Goal: Information Seeking & Learning: Learn about a topic

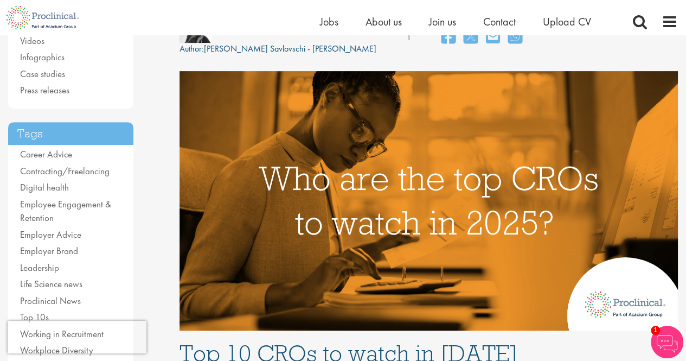
scroll to position [163, 0]
click at [393, 126] on img at bounding box center [429, 200] width 498 height 259
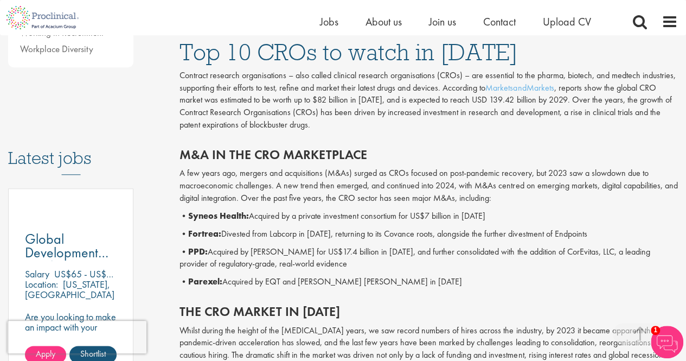
scroll to position [597, 0]
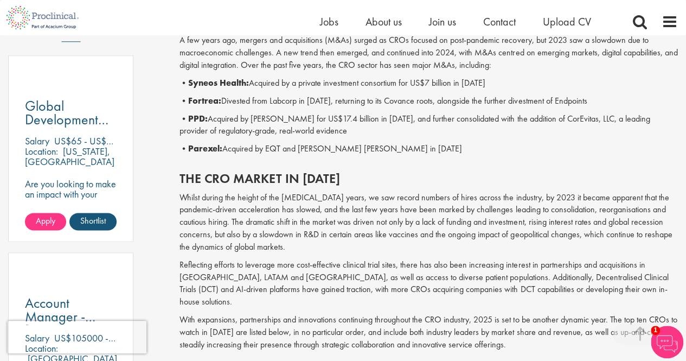
click at [397, 120] on p "• PPD: Acquired by [PERSON_NAME] for US$17.4 billion in [DATE], and further con…" at bounding box center [429, 125] width 498 height 25
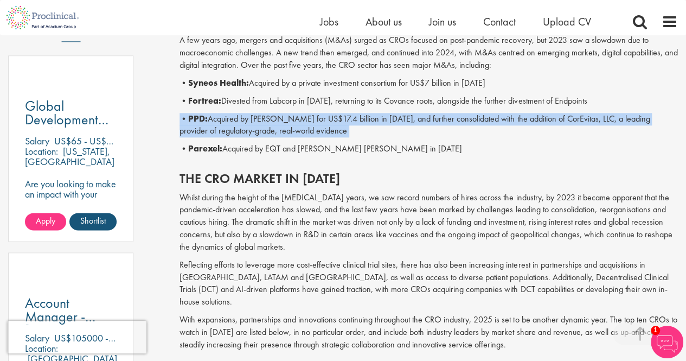
click at [397, 120] on p "• PPD: Acquired by [PERSON_NAME] for US$17.4 billion in [DATE], and further con…" at bounding box center [429, 125] width 498 height 25
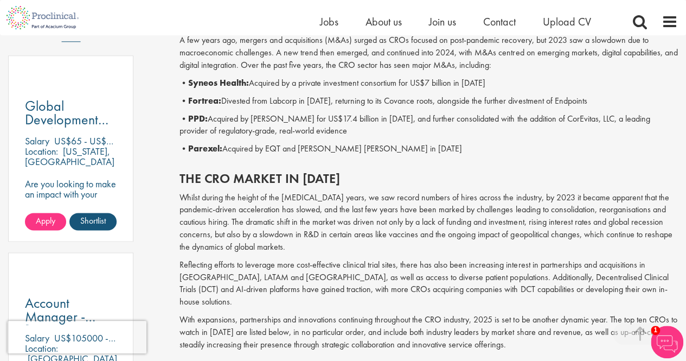
scroll to position [705, 0]
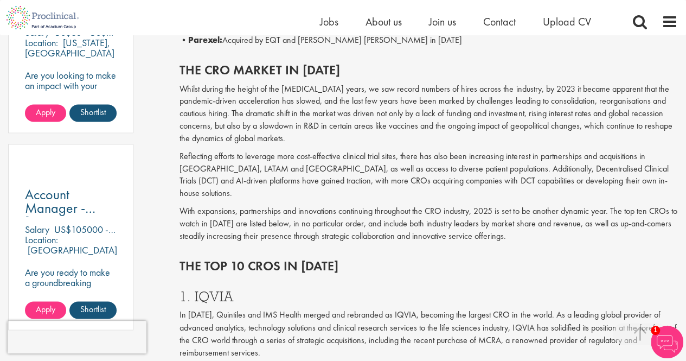
click at [397, 120] on p "Whilst during the height of the [MEDICAL_DATA] years, we saw record numbers of …" at bounding box center [429, 114] width 498 height 62
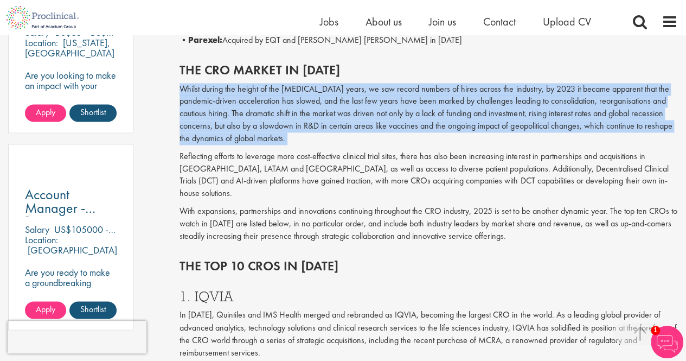
click at [397, 120] on p "Whilst during the height of the [MEDICAL_DATA] years, we saw record numbers of …" at bounding box center [429, 114] width 498 height 62
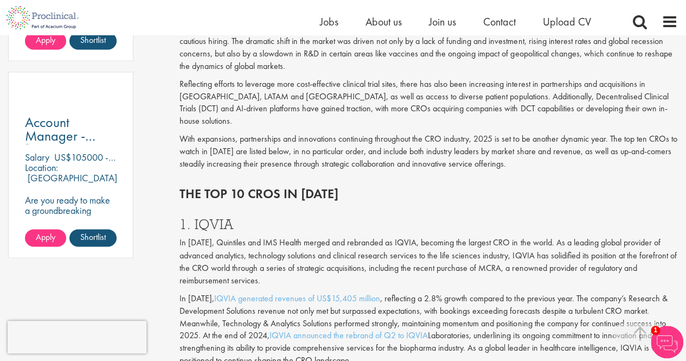
scroll to position [868, 0]
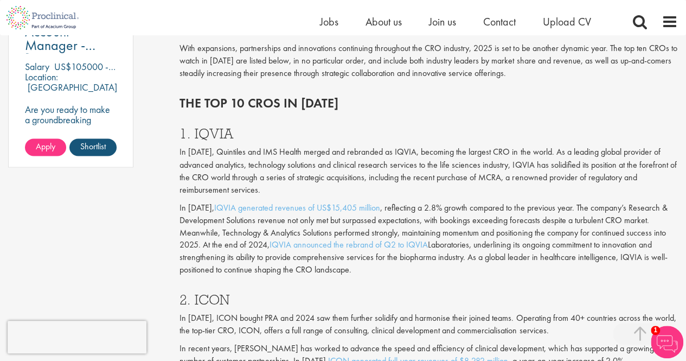
click at [398, 146] on p "In [DATE], Quintiles and IMS Health merged and rebranded as IQVIA, becoming the…" at bounding box center [429, 170] width 498 height 49
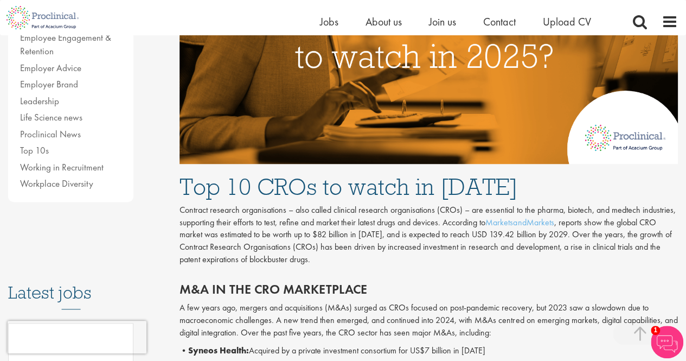
scroll to position [325, 0]
